Goal: Check status: Check status

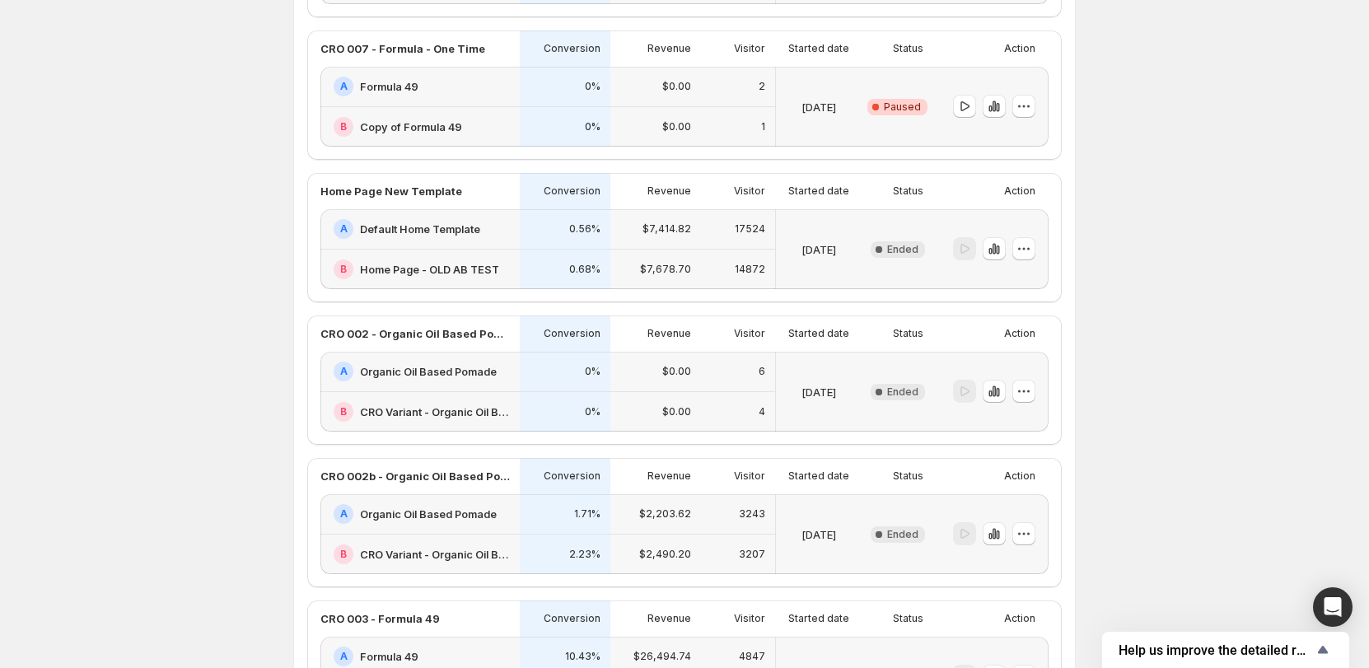
click at [705, 343] on div "Visitor" at bounding box center [738, 334] width 74 height 36
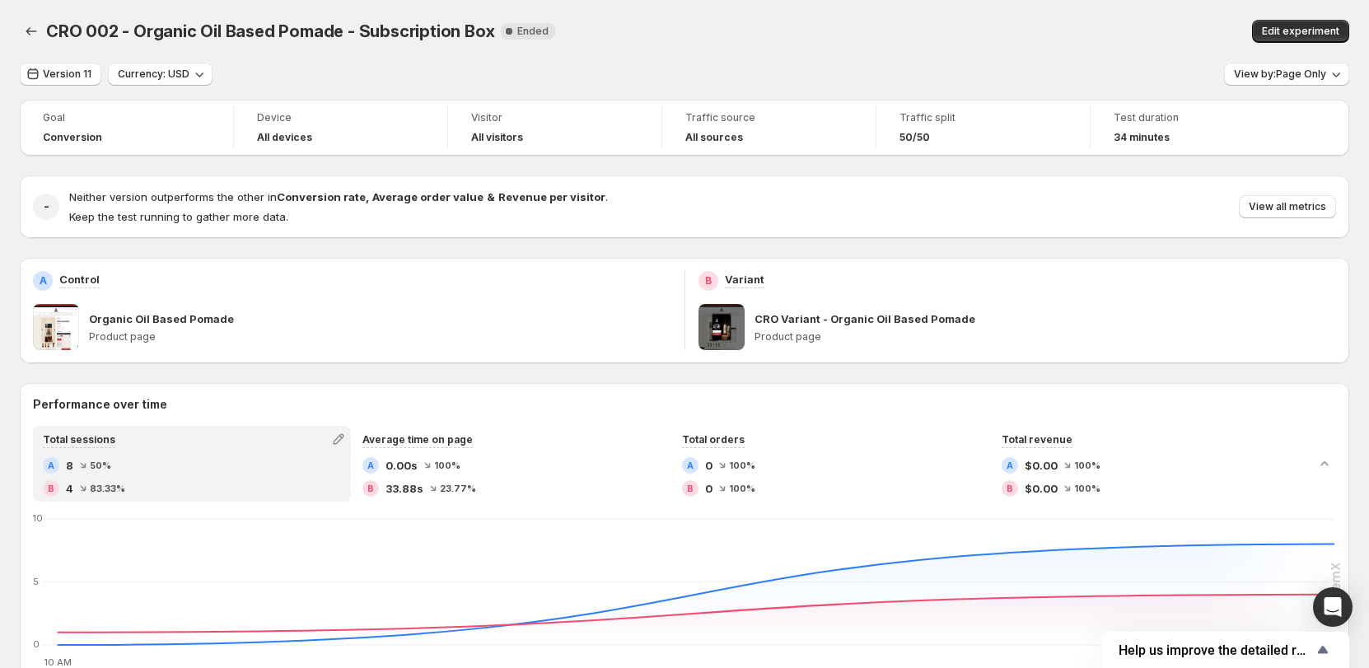
click at [282, 25] on span "CRO 002 - Organic Oil Based Pomade - Subscription Box" at bounding box center [270, 31] width 448 height 20
copy span "CRO 002 - Organic Oil Based Pomade - Subscription Box"
drag, startPoint x: 125, startPoint y: 274, endPoint x: 58, endPoint y: 276, distance: 66.8
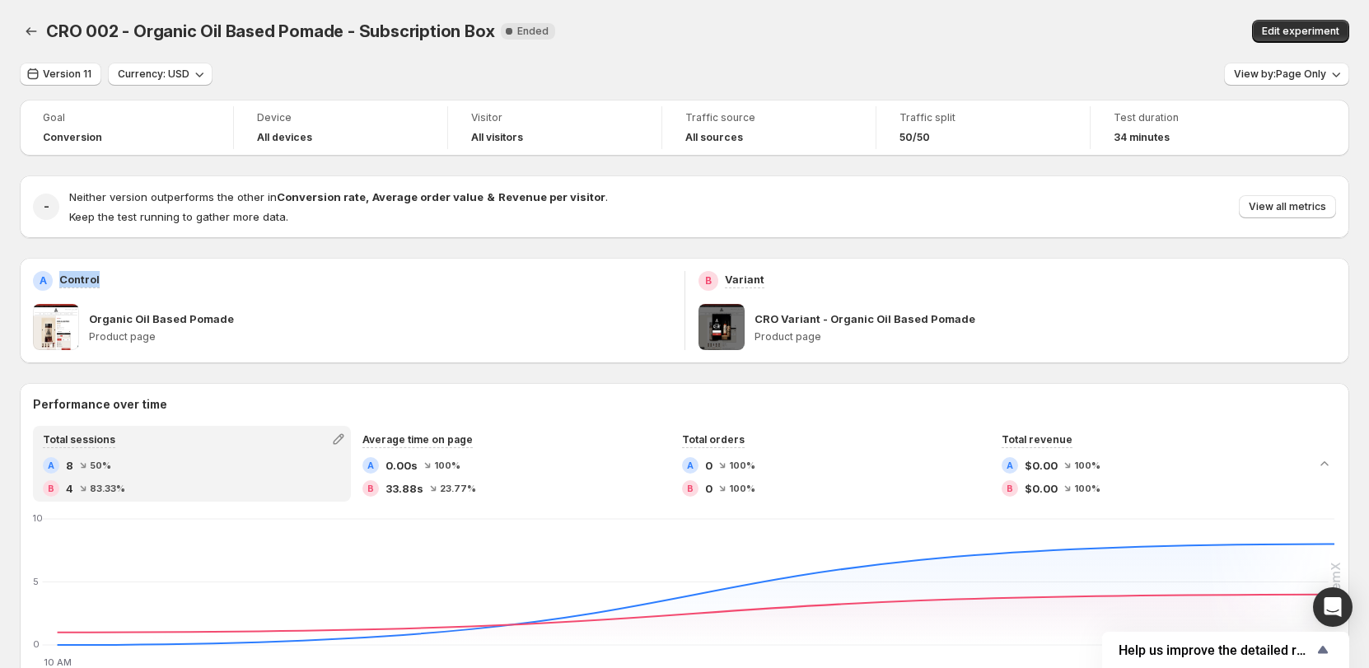
click at [58, 276] on div "A Control" at bounding box center [352, 281] width 639 height 20
copy p "Control"
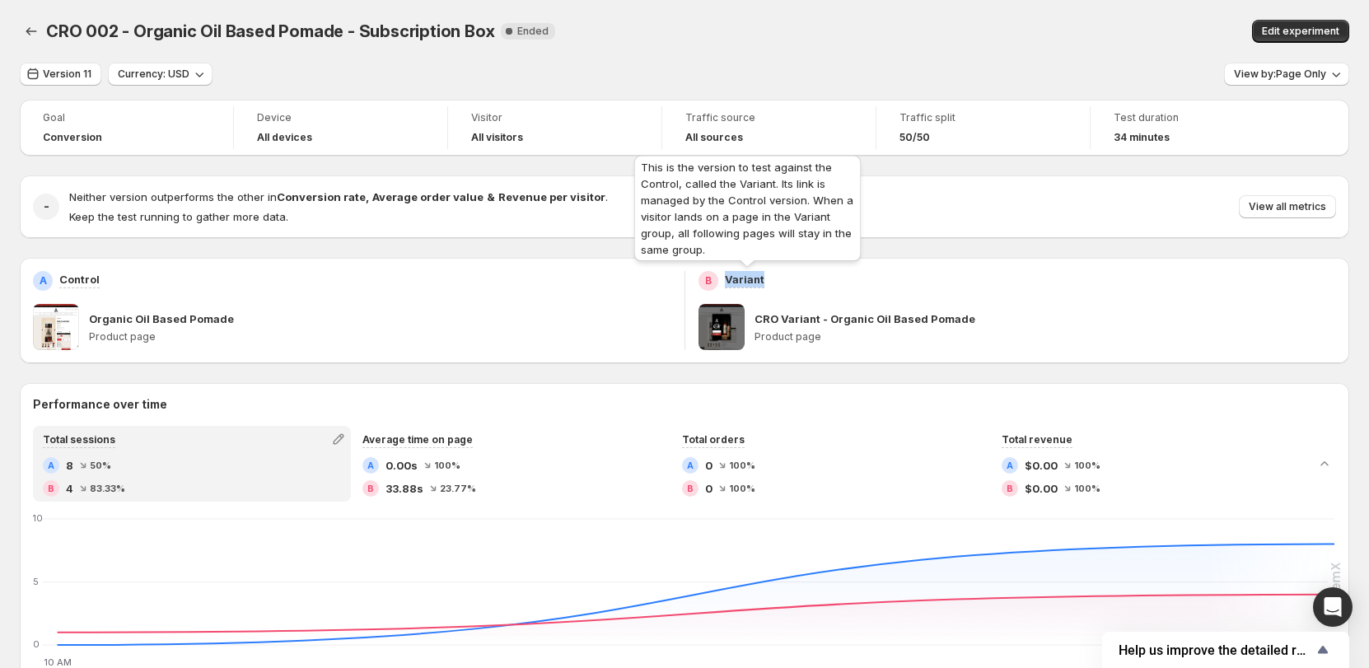
drag, startPoint x: 794, startPoint y: 285, endPoint x: 730, endPoint y: 286, distance: 64.3
click at [730, 286] on div "B Variant" at bounding box center [1018, 281] width 639 height 20
copy p "Variant"
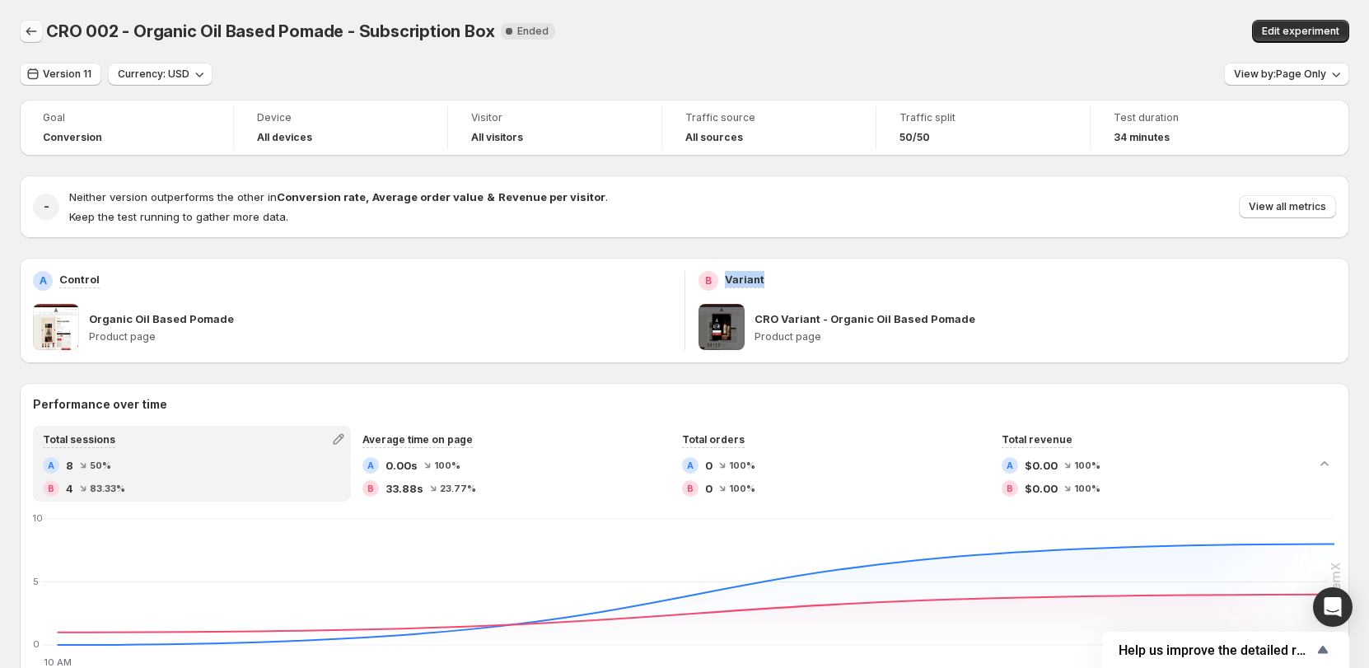
click at [30, 27] on icon "Back" at bounding box center [31, 31] width 16 height 16
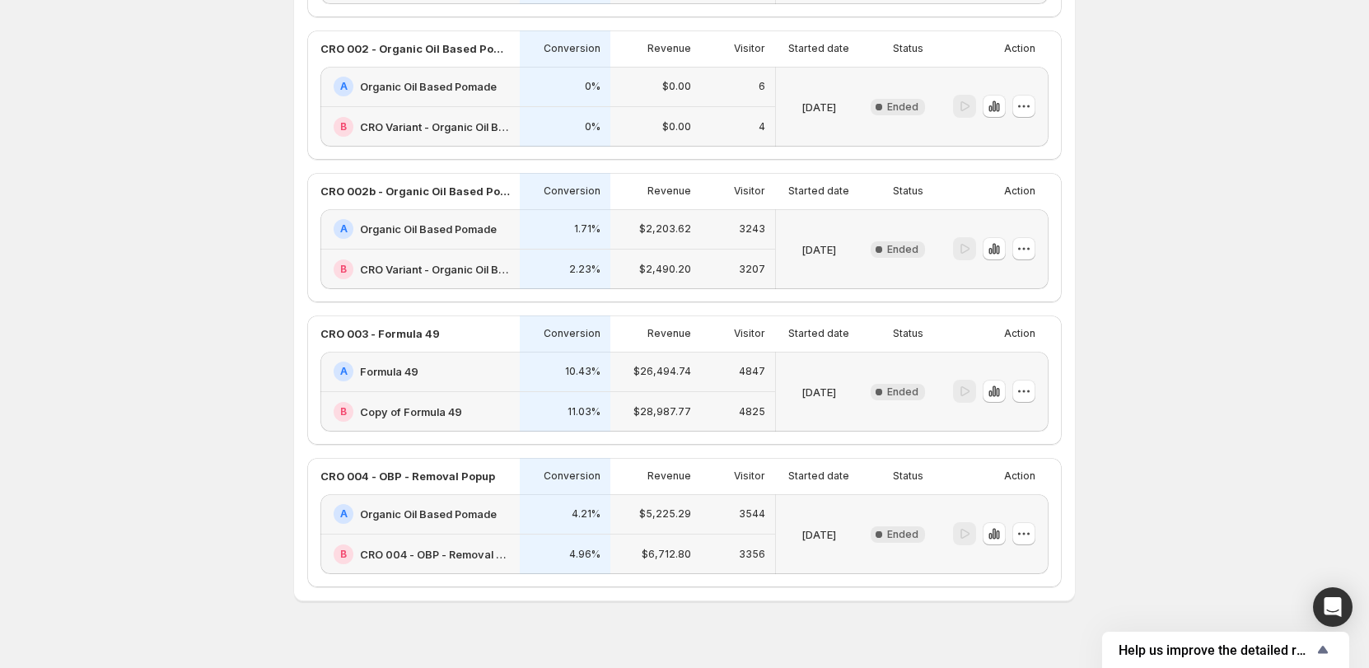
click at [491, 338] on div "CRO 003 - Formula 49" at bounding box center [416, 333] width 190 height 16
click at [390, 342] on div "CRO 003 - Formula 49" at bounding box center [420, 334] width 199 height 36
click at [770, 320] on div "Visitor" at bounding box center [738, 334] width 74 height 36
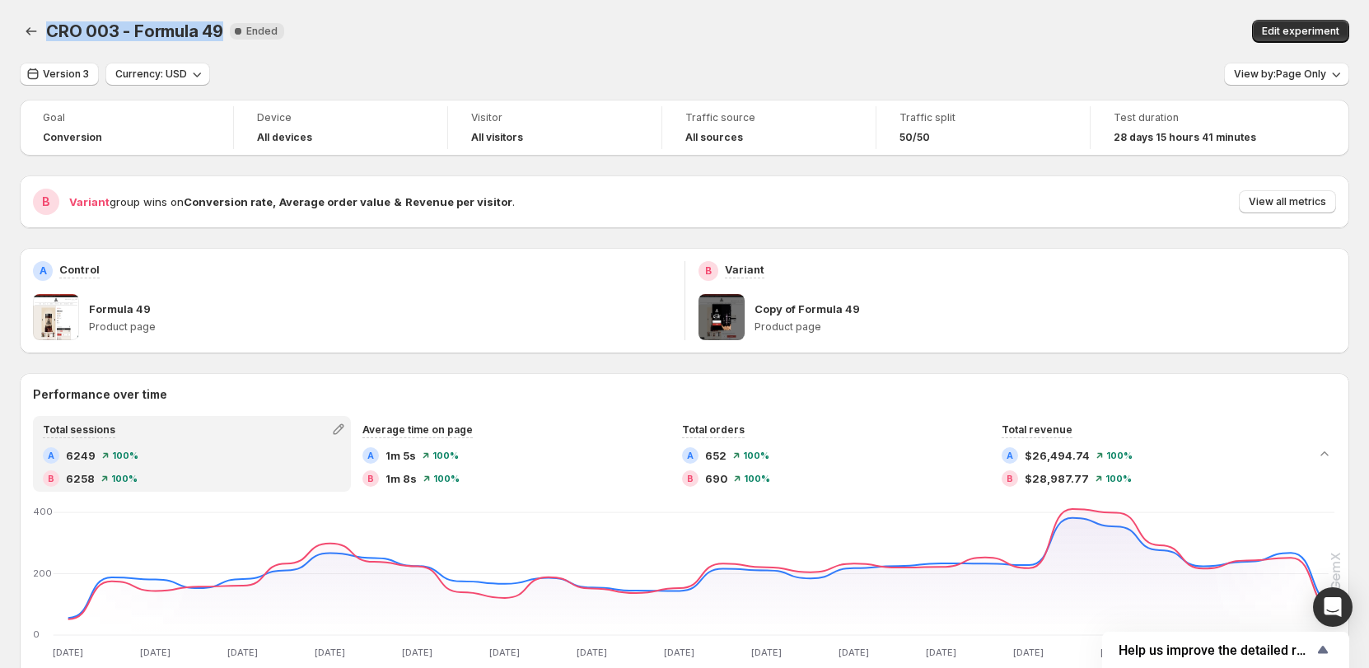
drag, startPoint x: 45, startPoint y: 26, endPoint x: 219, endPoint y: 39, distance: 174.3
click at [219, 39] on div "CRO 003 - Formula 49 New Complete Ended Edit experiment" at bounding box center [685, 31] width 1330 height 23
copy span "CRO 003 - Formula 49"
click at [391, 63] on div "Version 3 Currency: USD View by: Page Only" at bounding box center [685, 75] width 1330 height 24
click at [30, 26] on icon "Back" at bounding box center [31, 31] width 16 height 16
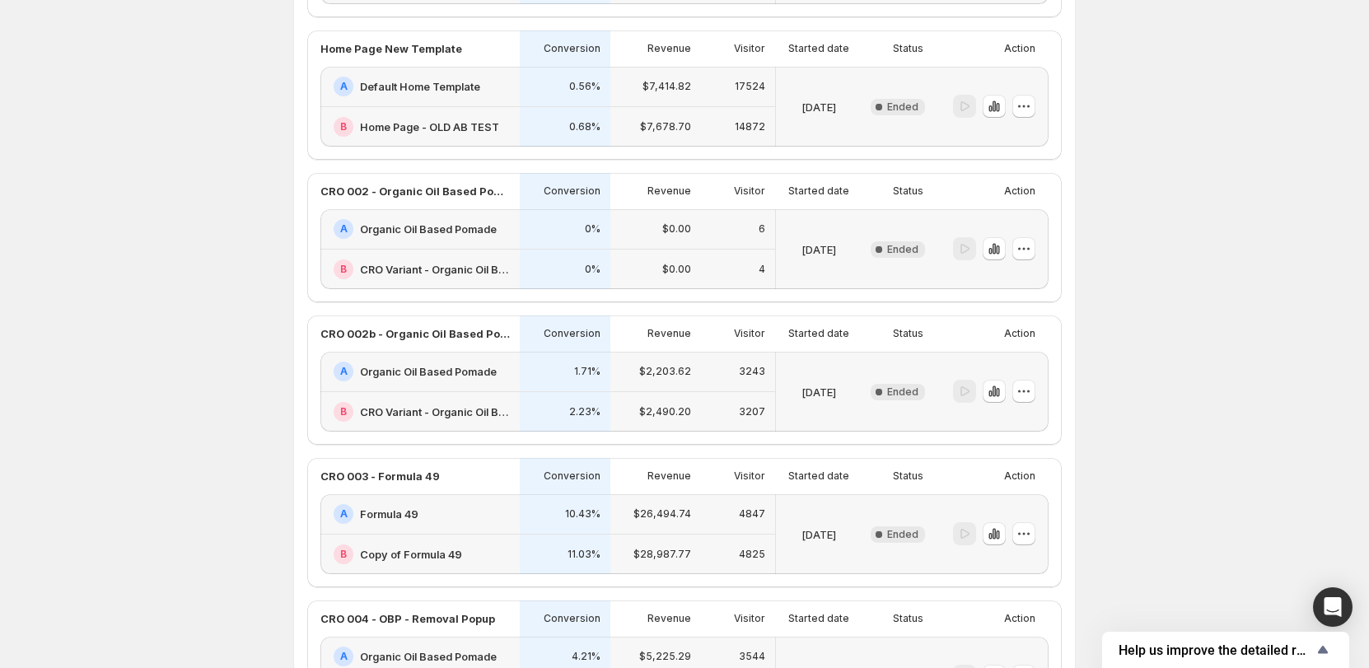
scroll to position [1430, 0]
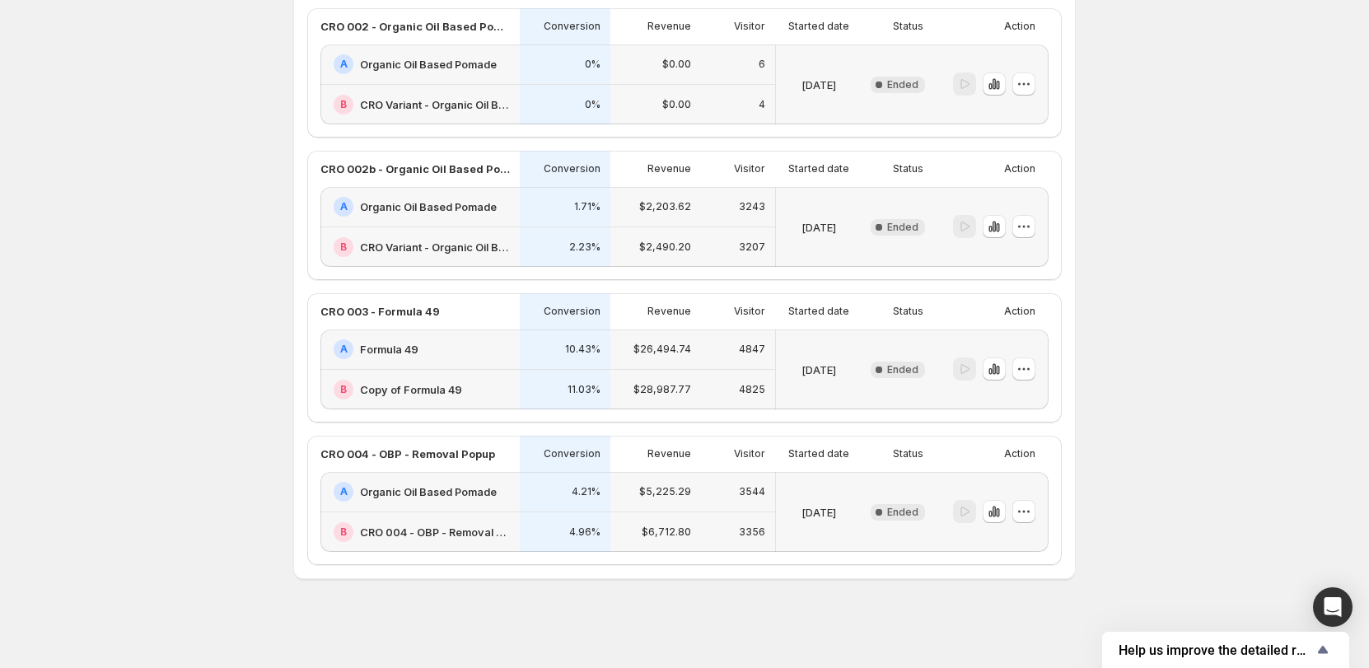
click at [550, 481] on div "4.21%" at bounding box center [565, 492] width 91 height 40
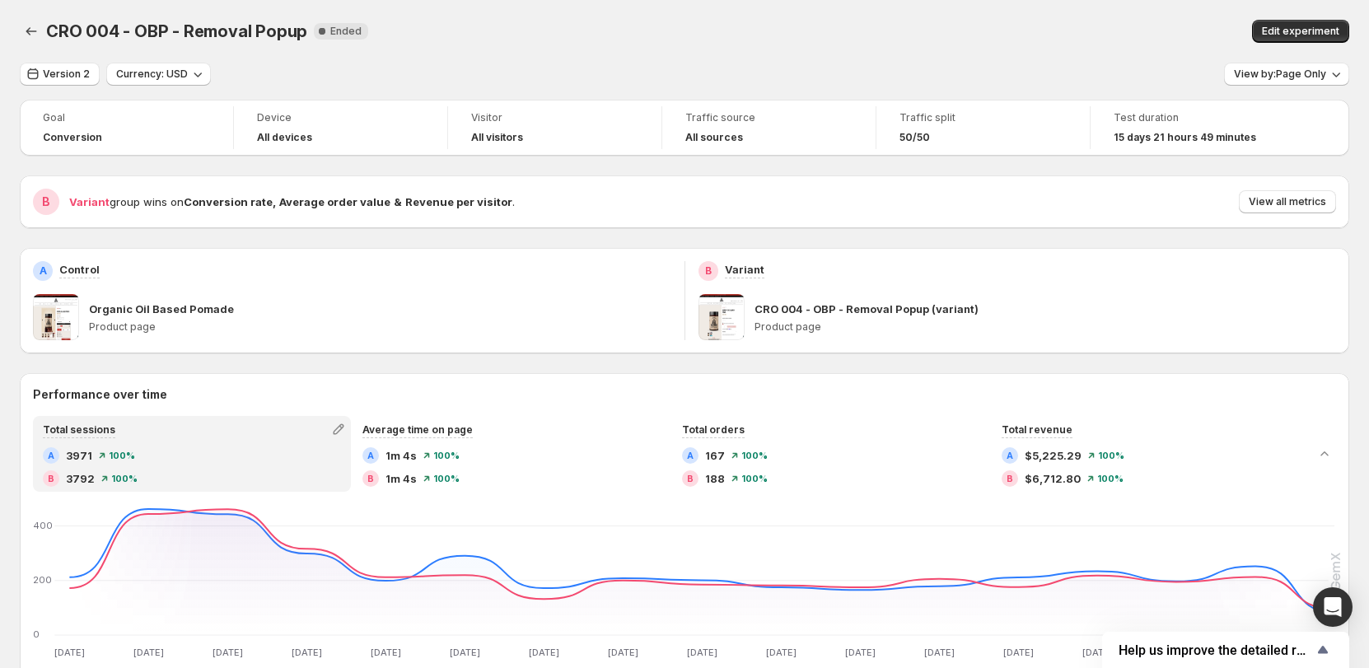
click at [265, 35] on span "CRO 004 - OBP - Removal Popup" at bounding box center [176, 31] width 261 height 20
copy span "CRO 004 - OBP - Removal Popup"
click at [31, 32] on icon "Back" at bounding box center [31, 31] width 16 height 16
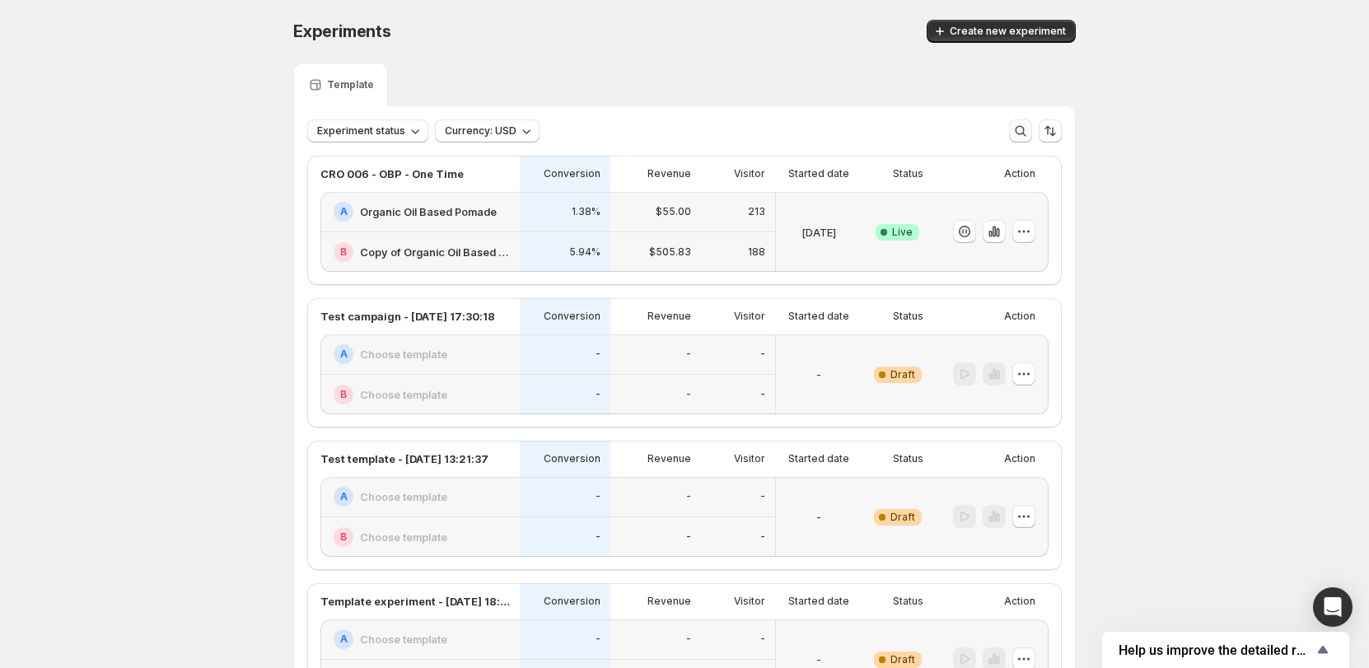
click at [1027, 129] on icon "button" at bounding box center [1021, 131] width 16 height 16
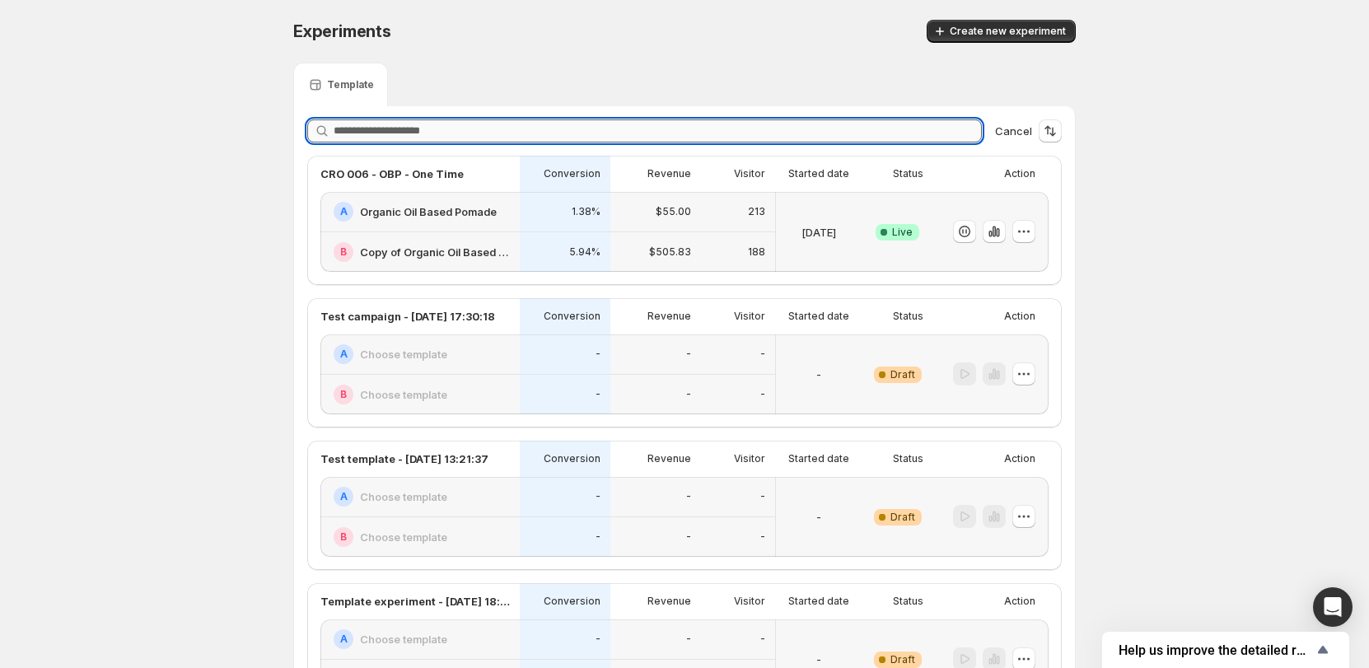
click at [955, 132] on input "text" at bounding box center [658, 130] width 648 height 23
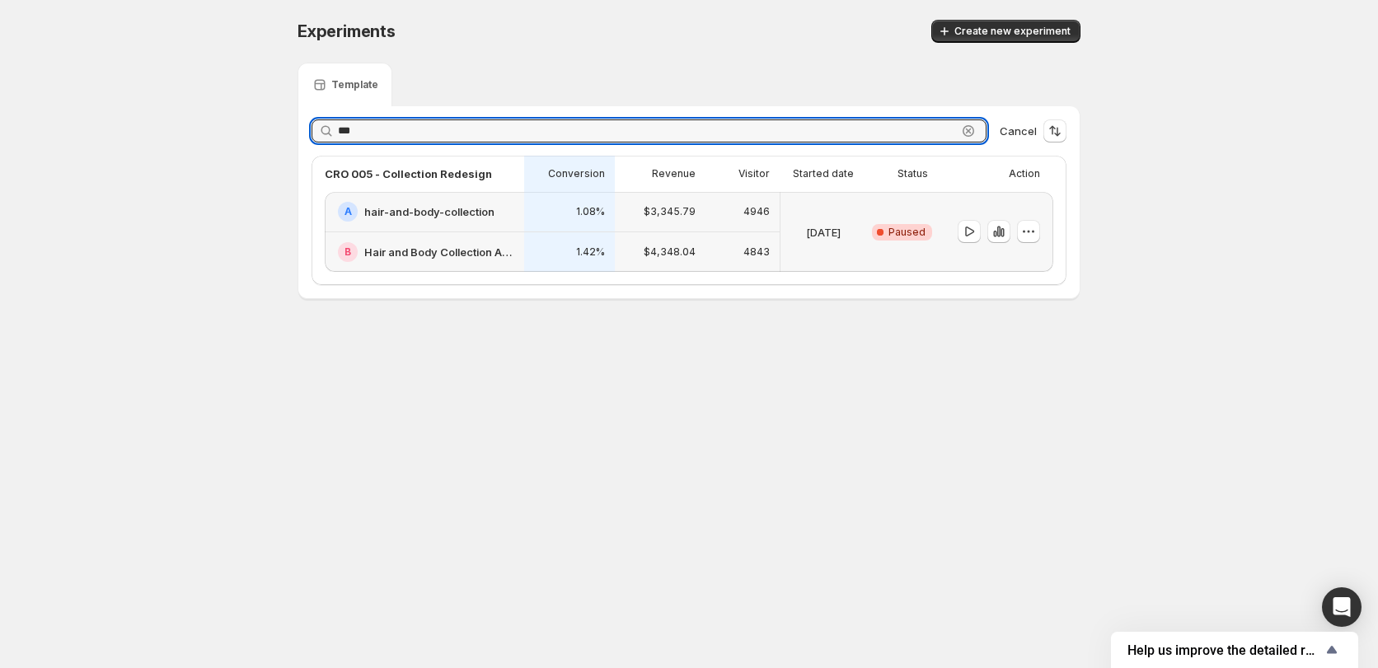
type input "***"
click at [512, 218] on div "A hair-and-body-collection" at bounding box center [426, 212] width 176 height 20
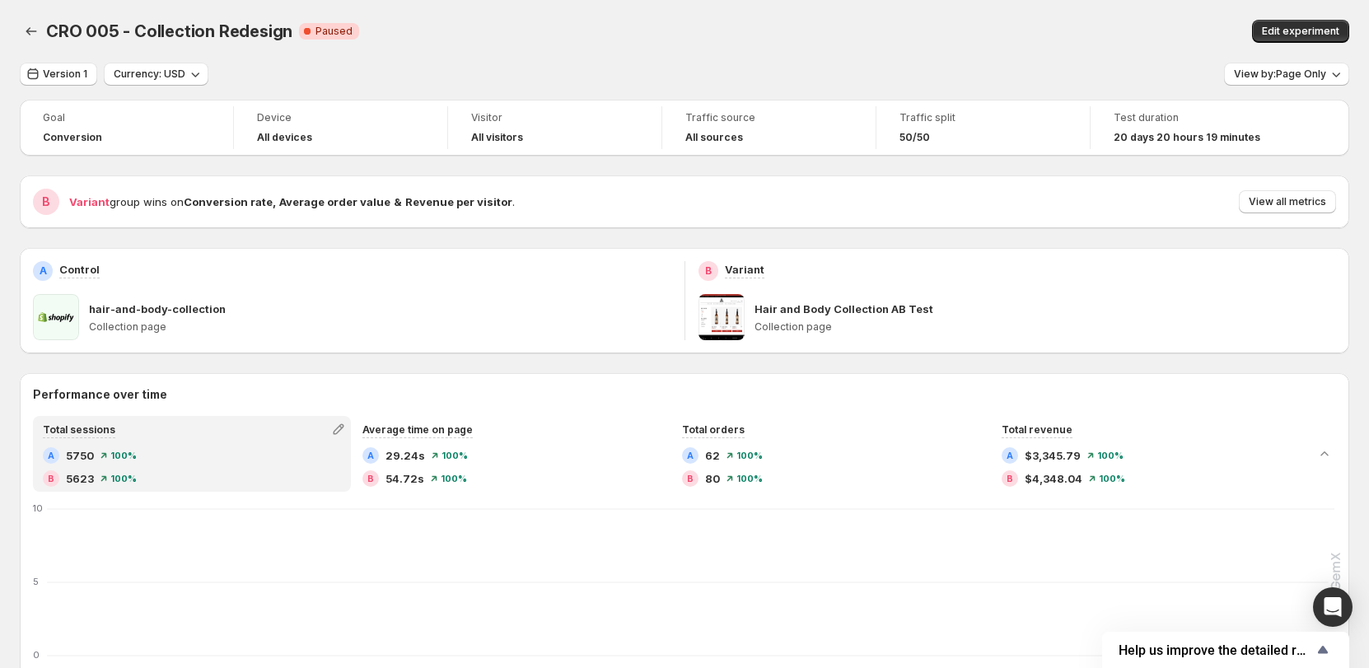
click at [210, 26] on span "CRO 005 - Collection Redesign" at bounding box center [169, 31] width 246 height 20
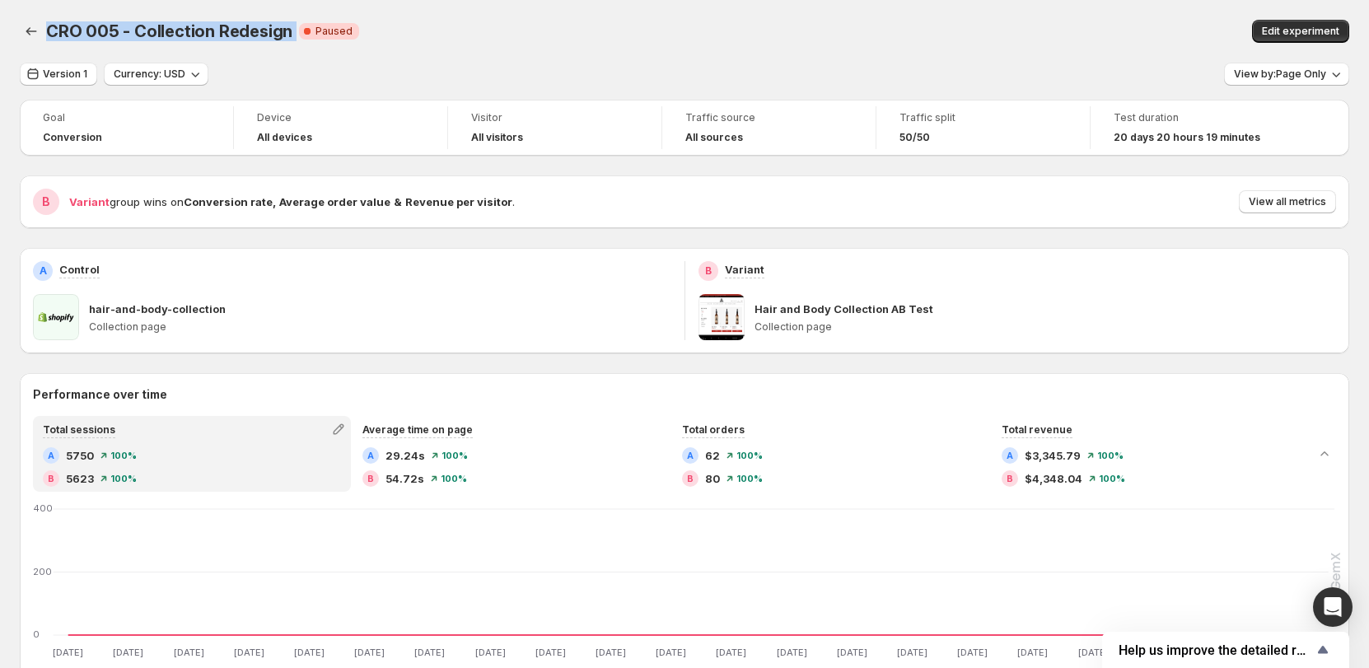
click at [210, 26] on span "CRO 005 - Collection Redesign" at bounding box center [169, 31] width 246 height 20
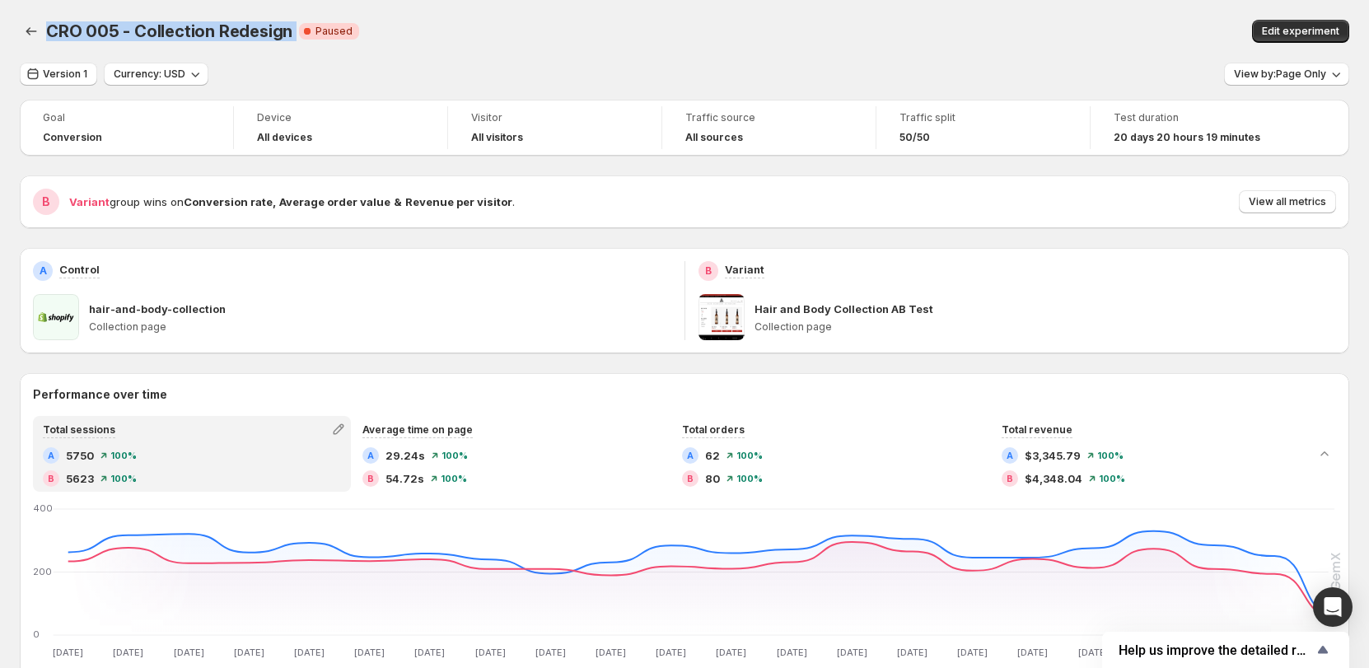
copy span "CRO 005 - Collection Redesign"
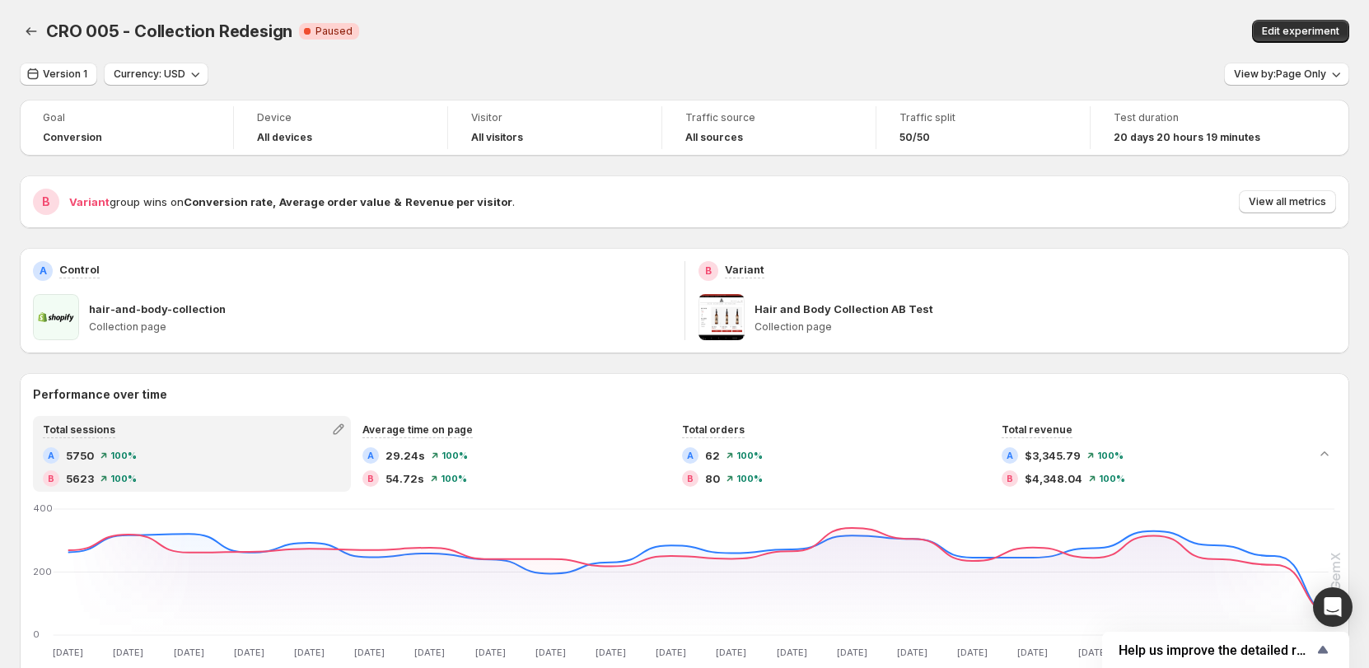
click at [820, 303] on p "Hair and Body Collection AB Test" at bounding box center [844, 309] width 179 height 16
drag, startPoint x: 803, startPoint y: 308, endPoint x: 879, endPoint y: 311, distance: 75.8
click at [875, 309] on p "Hair and Body Collection AB Test" at bounding box center [844, 309] width 179 height 16
